Goal: Book appointment/travel/reservation

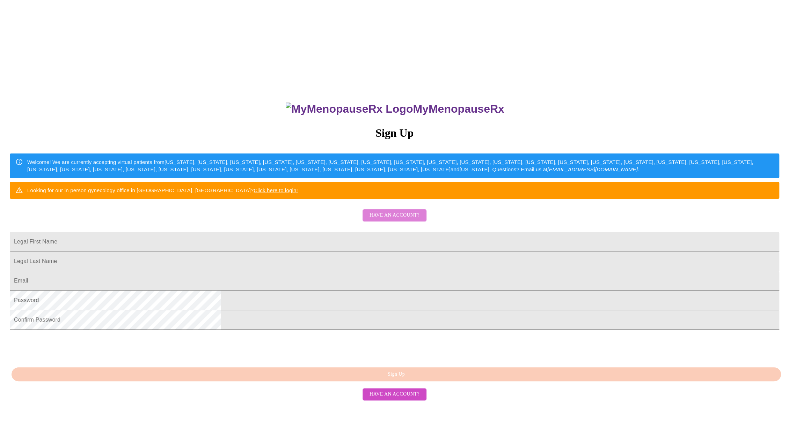
click at [399, 220] on span "Have an account?" at bounding box center [394, 215] width 50 height 9
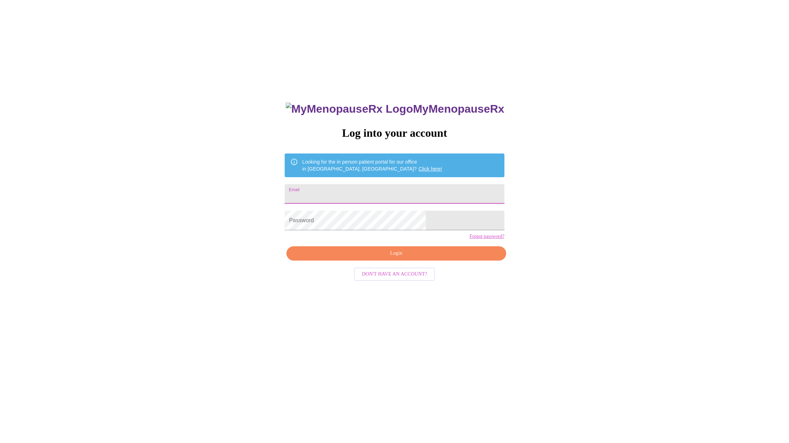
click at [369, 189] on input "Email" at bounding box center [394, 194] width 219 height 20
type input "[EMAIL_ADDRESS][DOMAIN_NAME]"
click at [394, 258] on span "Login" at bounding box center [395, 253] width 203 height 9
